Goal: Transaction & Acquisition: Register for event/course

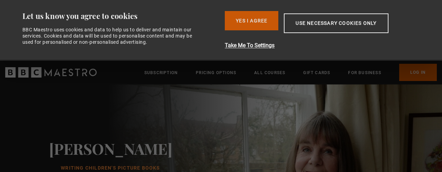
click at [259, 20] on button "Yes I Agree" at bounding box center [252, 20] width 54 height 19
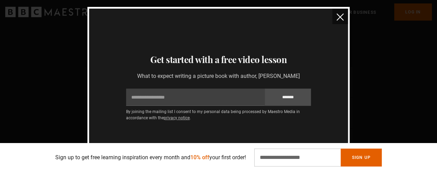
scroll to position [747, 0]
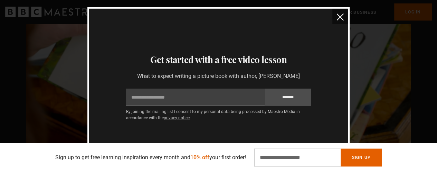
click at [341, 17] on img "close" at bounding box center [339, 16] width 7 height 7
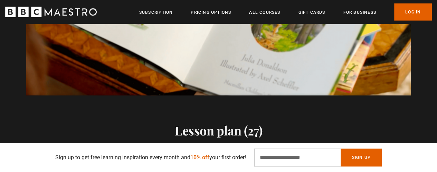
scroll to position [781, 0]
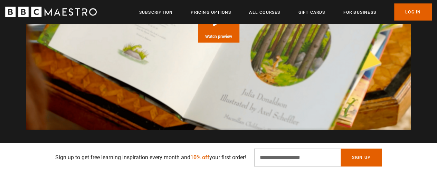
click at [218, 22] on header "Menu Close Subscription Pricing Options All Courses Gift Cards For business Alr…" at bounding box center [218, 12] width 437 height 24
click at [219, 35] on span "Watch preview" at bounding box center [218, 37] width 27 height 4
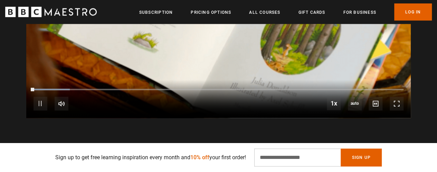
scroll to position [799, 0]
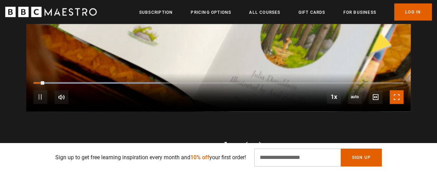
click at [397, 90] on span "Video Player" at bounding box center [396, 97] width 14 height 14
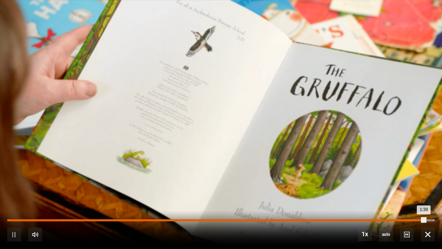
scroll to position [0, 1253]
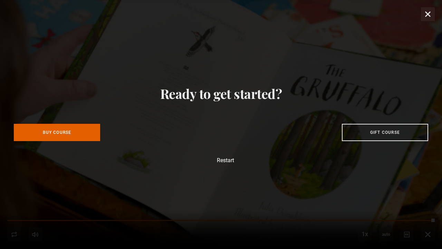
click at [430, 14] on div "Ready to get started? Buy Course Gift course Restart" at bounding box center [221, 124] width 442 height 249
click at [427, 15] on div "Ready to get started? Buy Course Gift course Restart" at bounding box center [221, 124] width 442 height 249
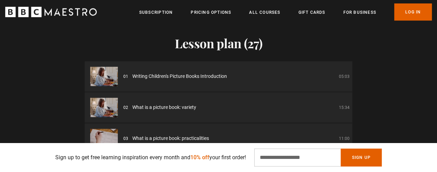
scroll to position [0, 1404]
click at [187, 73] on li "01 Writing Children's Picture Books Introduction 05:03" at bounding box center [219, 76] width 268 height 30
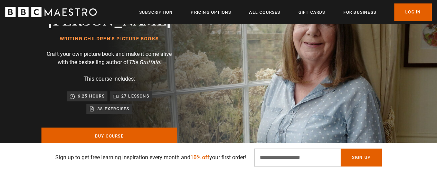
scroll to position [138, 0]
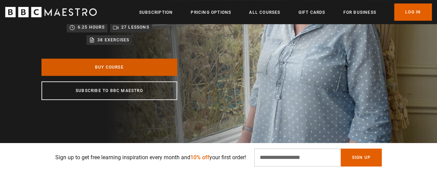
click at [123, 67] on link "Buy Course" at bounding box center [109, 67] width 136 height 17
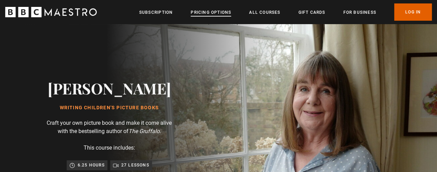
click at [224, 13] on link "Pricing Options" at bounding box center [211, 12] width 40 height 7
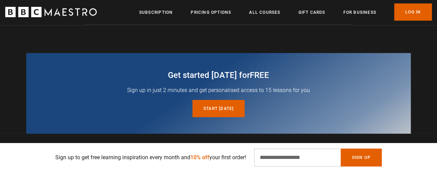
scroll to position [0, 439]
click at [229, 100] on link "Start today for free" at bounding box center [218, 108] width 52 height 17
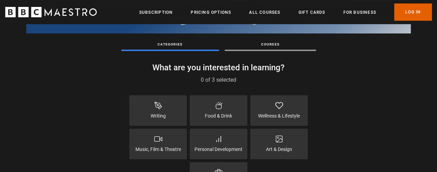
scroll to position [138, 0]
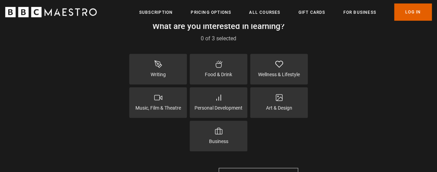
click at [159, 80] on div "Writing" at bounding box center [158, 69] width 58 height 31
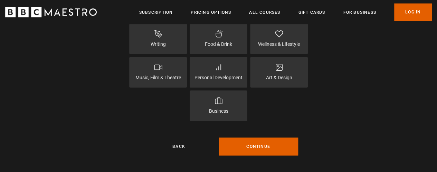
scroll to position [207, 0]
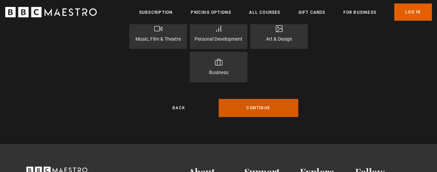
click at [278, 111] on button "Continue" at bounding box center [257, 108] width 79 height 18
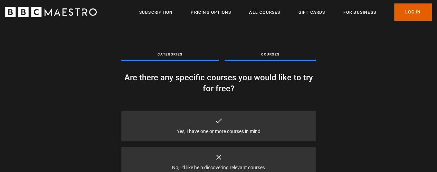
scroll to position [104, 0]
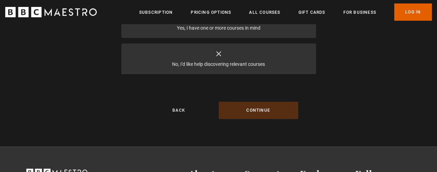
click at [257, 28] on p "Yes, I have one or more courses in mind" at bounding box center [219, 28] width 84 height 7
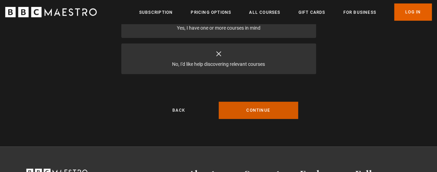
click at [262, 112] on button "Continue" at bounding box center [257, 110] width 79 height 17
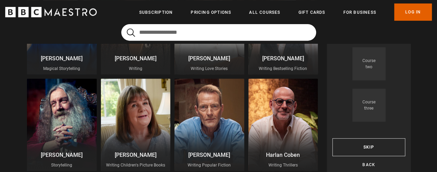
scroll to position [207, 0]
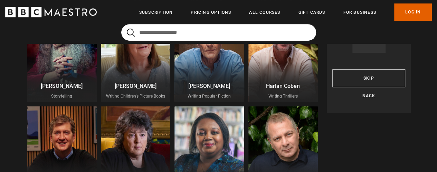
click at [135, 72] on div at bounding box center [136, 56] width 70 height 93
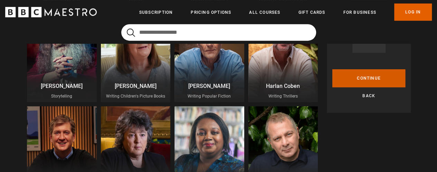
click at [367, 74] on button "Continue" at bounding box center [368, 78] width 73 height 18
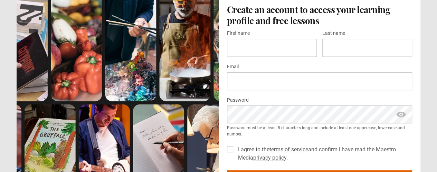
scroll to position [35, 0]
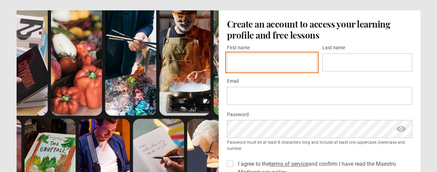
click at [264, 61] on input "First name *" at bounding box center [272, 63] width 90 height 18
type input "*****"
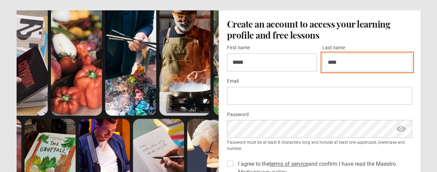
type input "****"
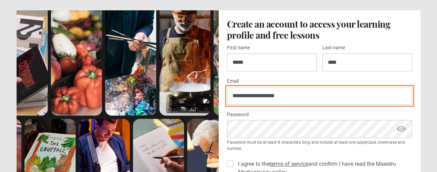
type input "**********"
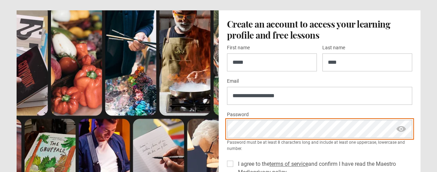
scroll to position [69, 0]
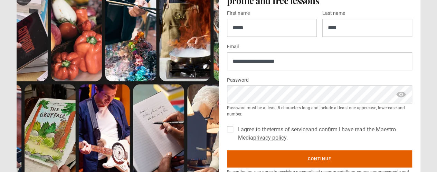
click at [235, 129] on label "I agree to the terms of service and confirm I have read the Maestro Media priva…" at bounding box center [323, 134] width 177 height 17
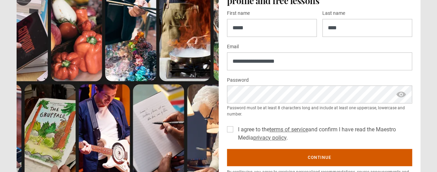
click at [257, 159] on button "Continue" at bounding box center [319, 157] width 185 height 17
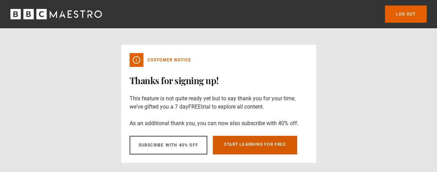
click at [274, 145] on link "Start learning for free" at bounding box center [255, 145] width 84 height 19
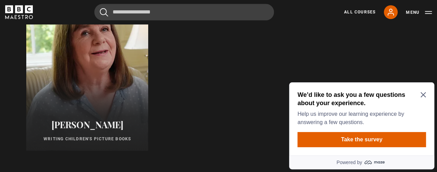
click at [424, 94] on icon "Close Maze Prompt" at bounding box center [422, 95] width 5 height 5
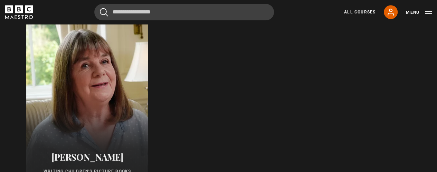
scroll to position [276, 0]
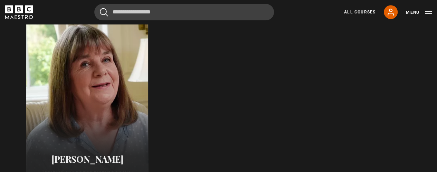
click at [113, 77] on div at bounding box center [87, 102] width 134 height 182
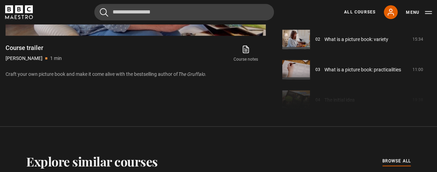
scroll to position [414, 0]
